Goal: Information Seeking & Learning: Find specific page/section

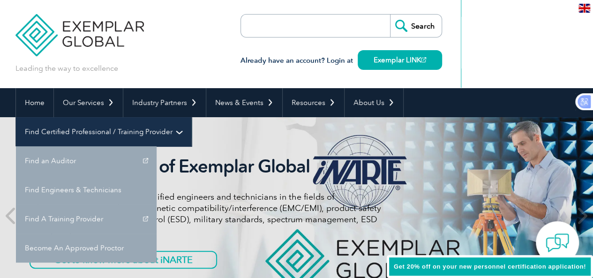
click at [191, 117] on link "Find Certified Professional / Training Provider" at bounding box center [103, 131] width 175 height 29
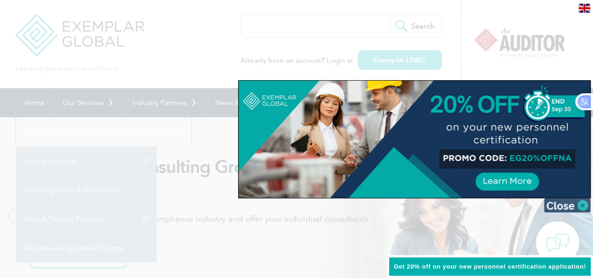
click at [583, 202] on img at bounding box center [567, 205] width 47 height 14
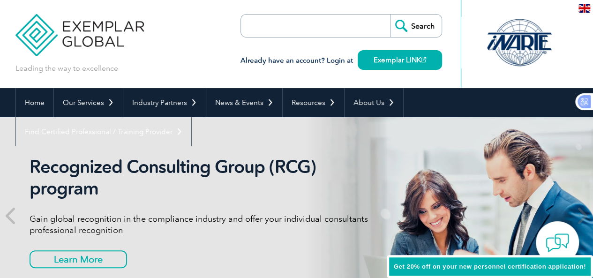
click at [0, 0] on link "Find A Training Provider" at bounding box center [0, 0] width 0 height 0
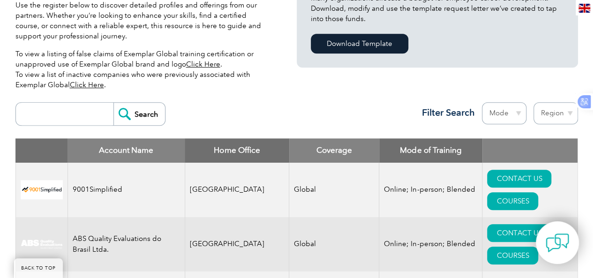
scroll to position [328, 0]
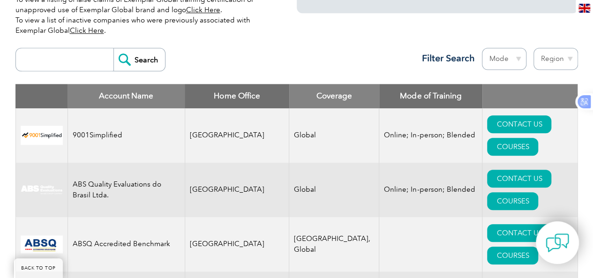
click at [519, 59] on select "Mode Online In-person Blended" at bounding box center [504, 59] width 45 height 22
click at [232, 96] on th "Home Office" at bounding box center [237, 96] width 105 height 24
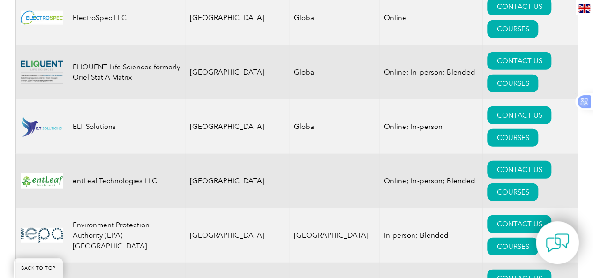
scroll to position [0, 0]
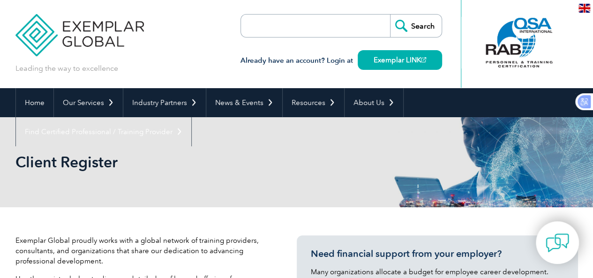
click at [313, 30] on input "search" at bounding box center [295, 26] width 98 height 22
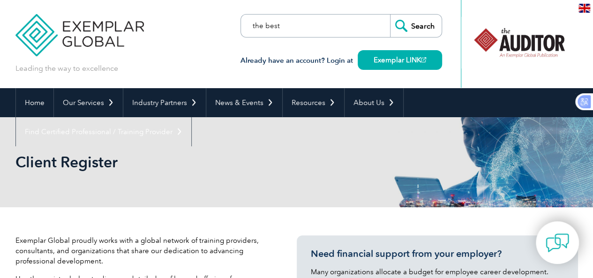
type input "the best"
click at [424, 25] on input "Search" at bounding box center [416, 26] width 52 height 22
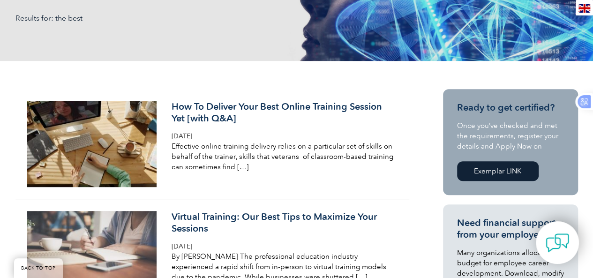
scroll to position [94, 0]
